Goal: Find contact information: Find contact information

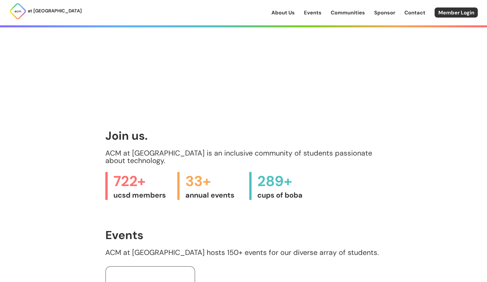
scroll to position [303, 0]
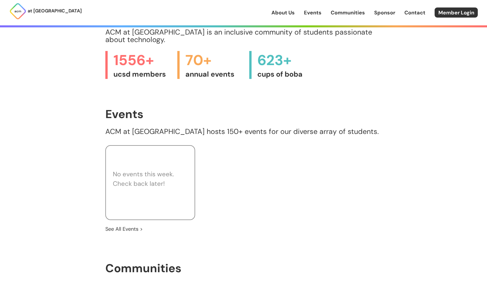
click at [262, 128] on p "ACM at [GEOGRAPHIC_DATA] hosts 150+ events for our diverse array of students." at bounding box center [243, 131] width 276 height 7
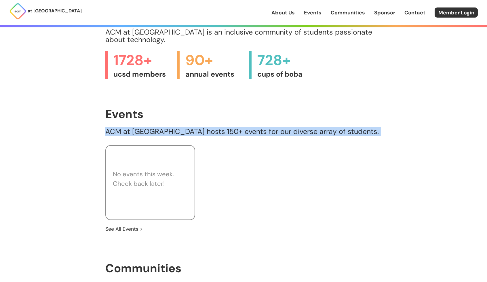
click at [262, 128] on p "ACM at [GEOGRAPHIC_DATA] hosts 150+ events for our diverse array of students." at bounding box center [243, 131] width 276 height 7
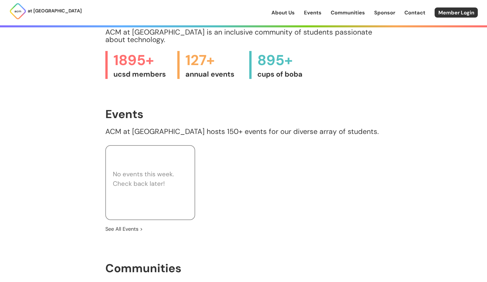
click at [174, 108] on h1 "Events" at bounding box center [243, 114] width 276 height 13
click at [258, 128] on p "ACM at [GEOGRAPHIC_DATA] hosts 150+ events for our diverse array of students." at bounding box center [243, 131] width 276 height 7
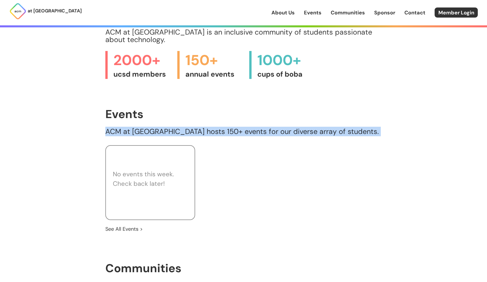
click at [258, 128] on p "ACM at [GEOGRAPHIC_DATA] hosts 150+ events for our diverse array of students." at bounding box center [243, 131] width 276 height 7
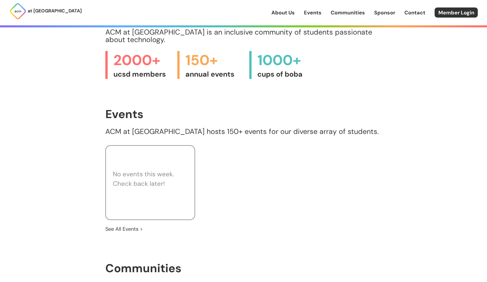
click at [205, 108] on h1 "Events" at bounding box center [243, 114] width 276 height 13
click at [267, 128] on p "ACM at [GEOGRAPHIC_DATA] hosts 150+ events for our diverse array of students." at bounding box center [243, 131] width 276 height 7
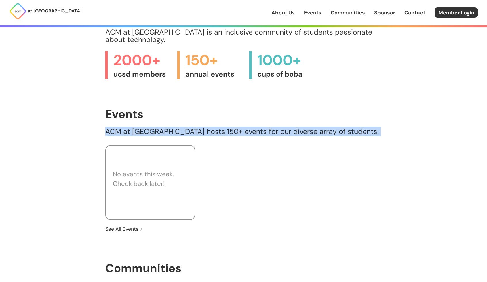
click at [267, 128] on p "ACM at [GEOGRAPHIC_DATA] hosts 150+ events for our diverse array of students." at bounding box center [243, 131] width 276 height 7
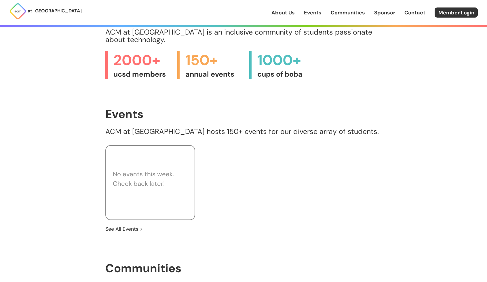
click at [202, 110] on h1 "Events" at bounding box center [243, 114] width 276 height 13
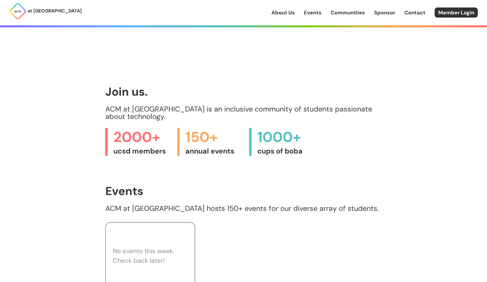
scroll to position [255, 0]
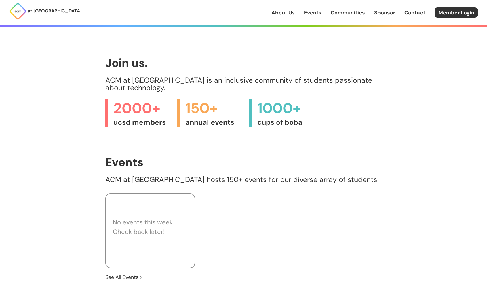
click at [239, 156] on h1 "Events" at bounding box center [243, 162] width 276 height 13
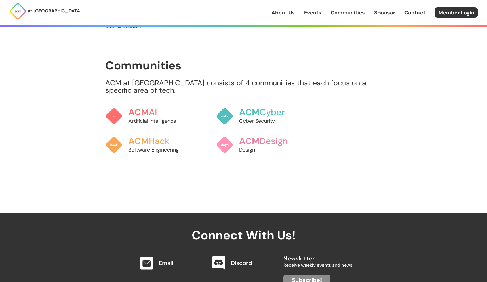
scroll to position [598, 0]
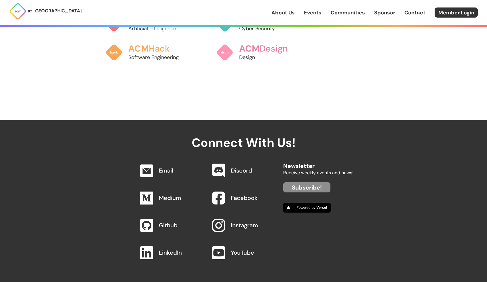
click at [292, 14] on link "About Us" at bounding box center [282, 12] width 23 height 7
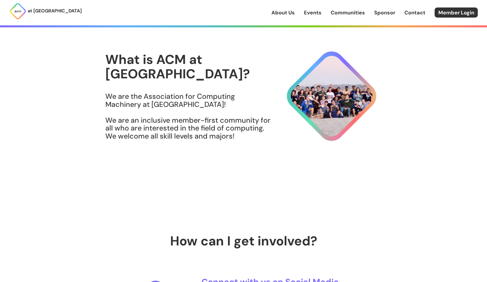
scroll to position [3, 0]
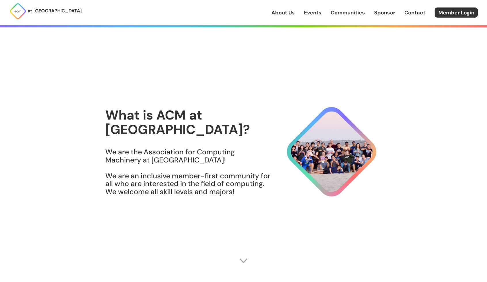
click at [311, 16] on div "About Us Events Communities Sponsor Contact Member Login" at bounding box center [378, 12] width 215 height 10
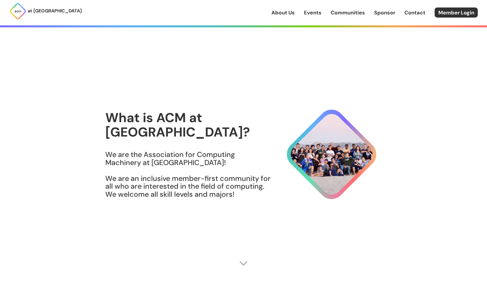
click at [309, 12] on link "Events" at bounding box center [313, 12] width 18 height 7
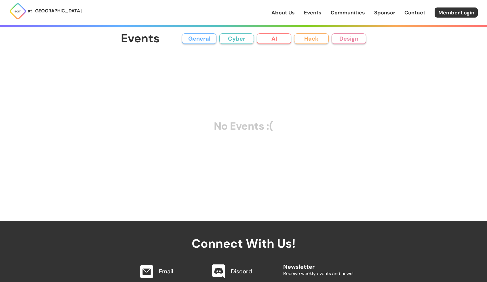
scroll to position [108, 0]
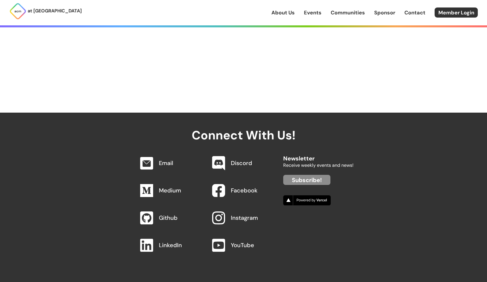
click at [349, 19] on div "at [GEOGRAPHIC_DATA] About Us Events Communities Sponsor Contact Member Login" at bounding box center [243, 12] width 487 height 25
click at [344, 16] on link "Communities" at bounding box center [347, 12] width 34 height 7
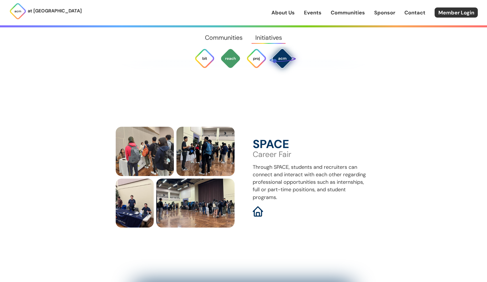
click at [282, 58] on img at bounding box center [281, 58] width 27 height 27
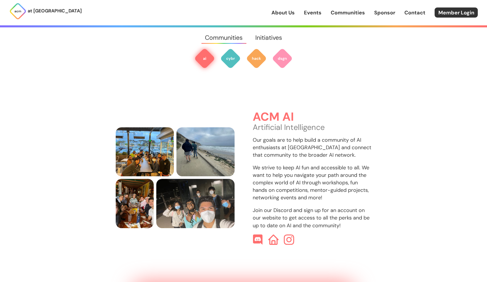
click at [382, 13] on link "Sponsor" at bounding box center [384, 12] width 21 height 7
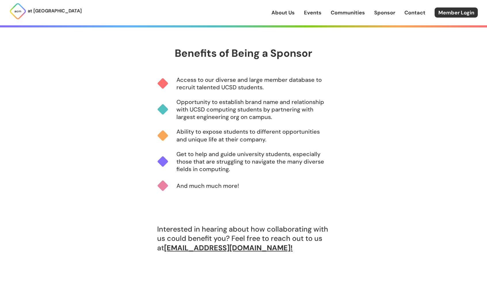
click at [341, 80] on section "Benefits of Being a Sponsor Access to our diverse and large member database to …" at bounding box center [243, 138] width 276 height 274
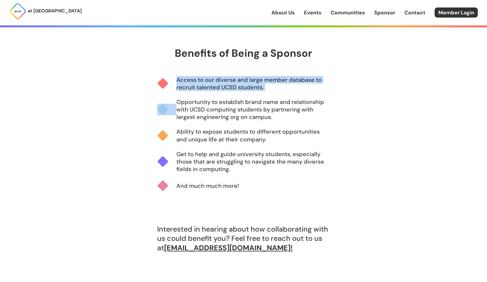
click at [341, 80] on section "Benefits of Being a Sponsor Access to our diverse and large member database to …" at bounding box center [243, 138] width 276 height 274
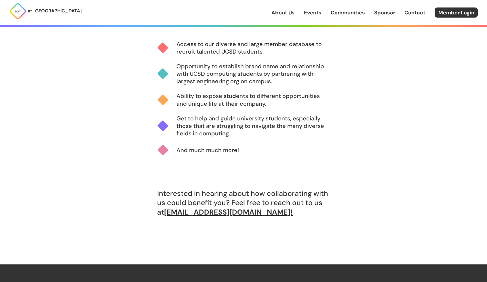
click at [341, 80] on section "Benefits of Being a Sponsor Access to our diverse and large member database to …" at bounding box center [243, 103] width 276 height 274
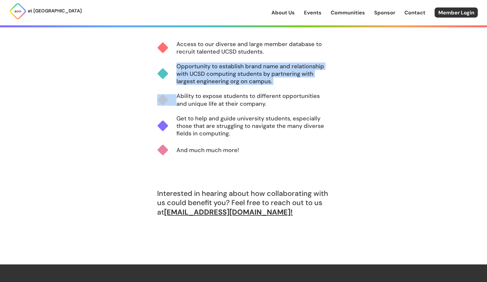
click at [341, 80] on section "Benefits of Being a Sponsor Access to our diverse and large member database to …" at bounding box center [243, 103] width 276 height 274
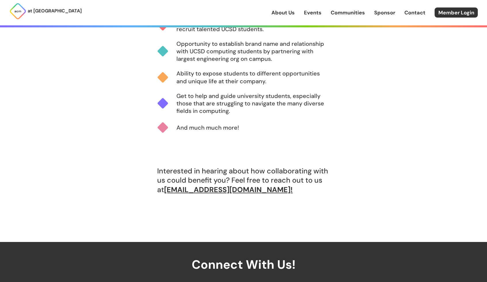
click at [341, 80] on section "Benefits of Being a Sponsor Access to our diverse and large member database to …" at bounding box center [243, 80] width 276 height 274
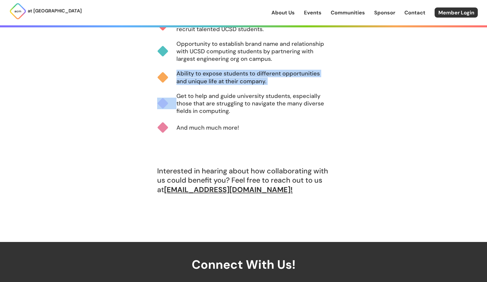
click at [341, 80] on section "Benefits of Being a Sponsor Access to our diverse and large member database to …" at bounding box center [243, 80] width 276 height 274
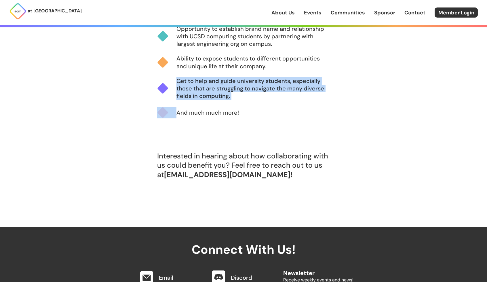
click at [341, 80] on section "Benefits of Being a Sponsor Access to our diverse and large member database to …" at bounding box center [243, 65] width 276 height 274
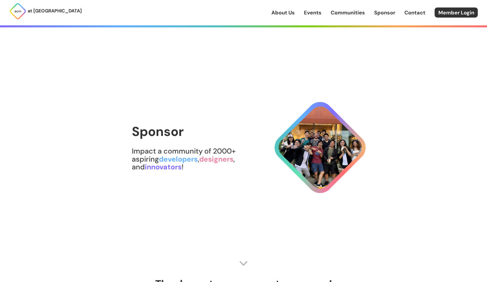
click at [407, 14] on link "Contact" at bounding box center [414, 12] width 21 height 7
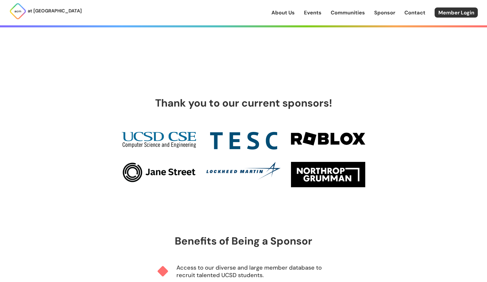
scroll to position [174, 0]
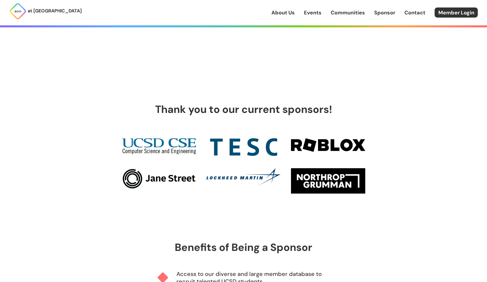
click at [242, 112] on h1 "Thank you to our current sponsors!" at bounding box center [243, 110] width 200 height 12
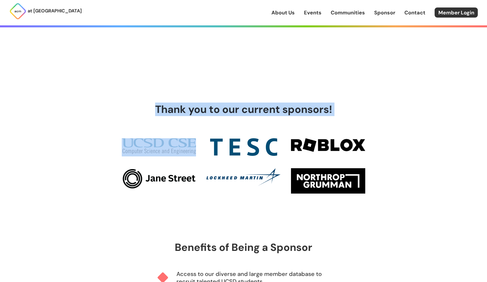
click at [242, 112] on h1 "Thank you to our current sponsors!" at bounding box center [243, 110] width 200 height 12
click at [235, 187] on link at bounding box center [243, 181] width 74 height 27
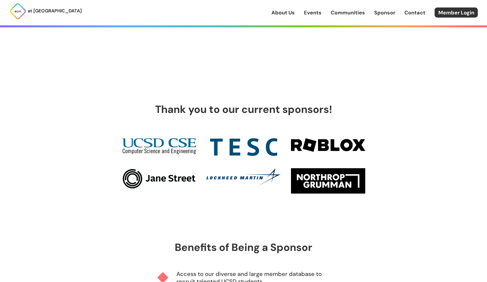
click at [233, 159] on div at bounding box center [243, 166] width 243 height 57
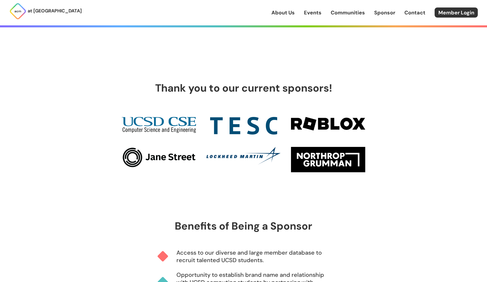
scroll to position [555, 0]
